Goal: Information Seeking & Learning: Find specific fact

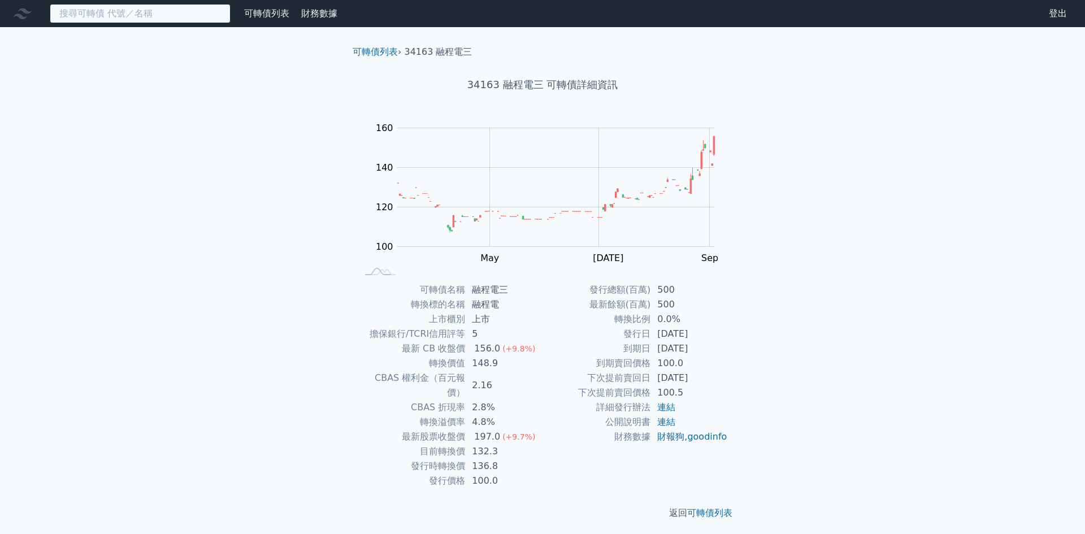
click at [189, 20] on input at bounding box center [140, 13] width 181 height 19
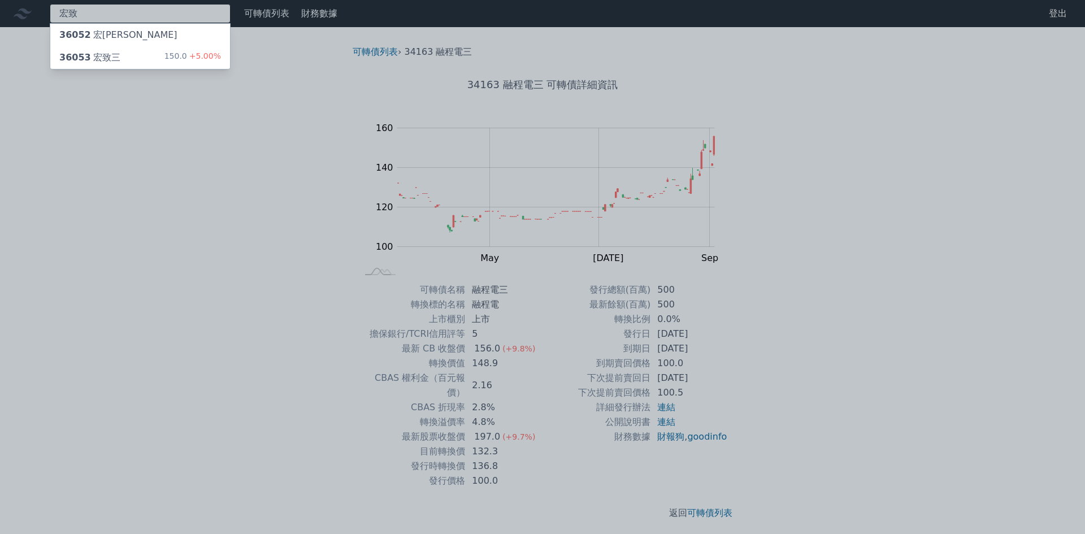
type input "宏致"
click at [166, 61] on div "36053 宏致三 150.0 +5.00%" at bounding box center [140, 57] width 180 height 23
